Goal: Task Accomplishment & Management: Use online tool/utility

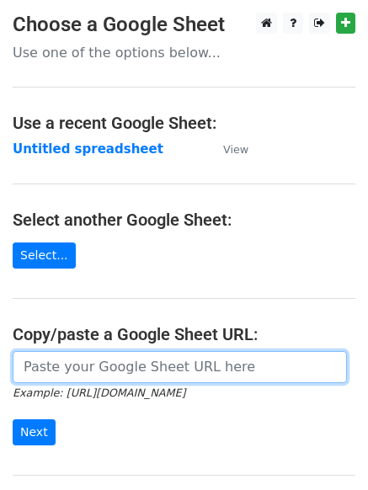
click at [110, 363] on input "url" at bounding box center [180, 367] width 335 height 32
paste input "[URL][DOMAIN_NAME]"
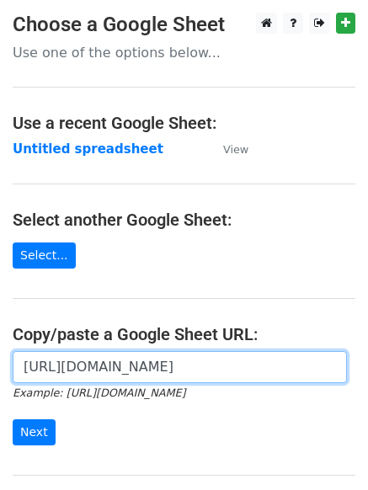
scroll to position [0, 367]
type input "[URL][DOMAIN_NAME]"
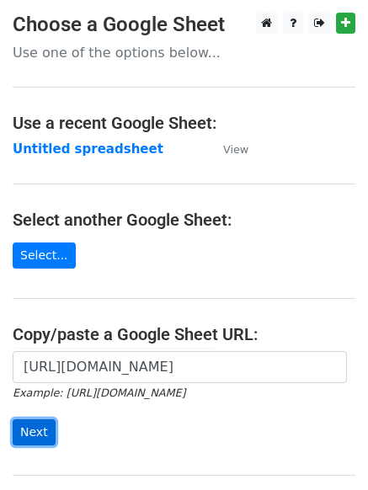
scroll to position [0, 0]
click at [43, 426] on input "Next" at bounding box center [34, 433] width 43 height 26
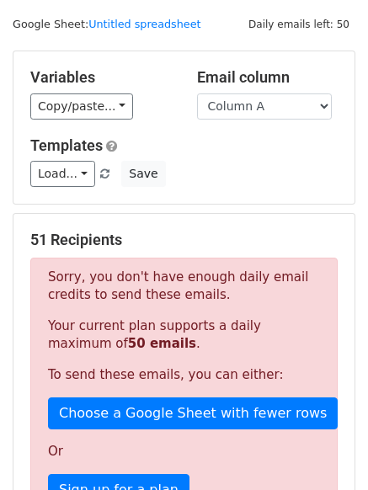
scroll to position [46, 0]
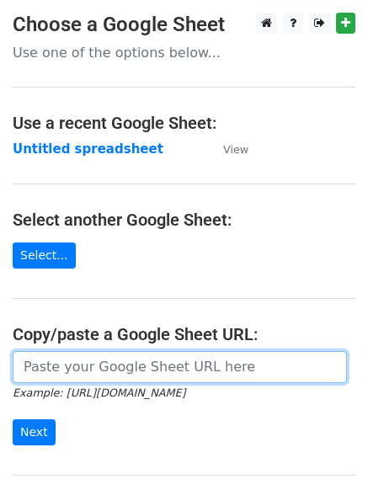
click at [144, 362] on input "url" at bounding box center [180, 367] width 335 height 32
paste input "[URL][DOMAIN_NAME]"
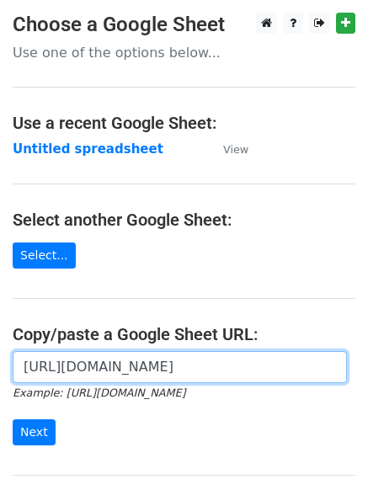
scroll to position [0, 367]
type input "[URL][DOMAIN_NAME]"
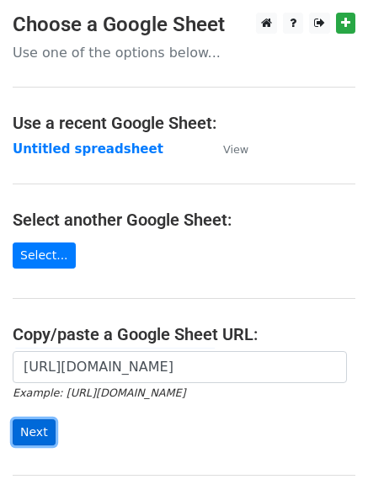
scroll to position [0, 0]
click at [24, 427] on input "Next" at bounding box center [34, 433] width 43 height 26
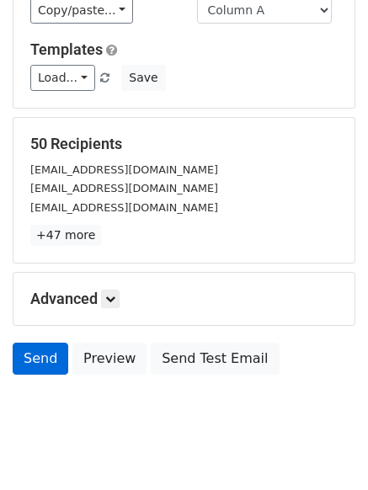
scroll to position [146, 0]
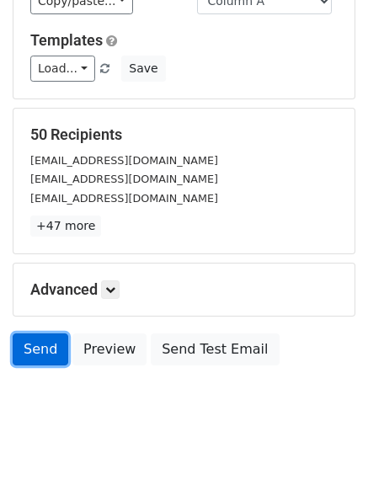
click at [48, 341] on link "Send" at bounding box center [41, 350] width 56 height 32
